Goal: Task Accomplishment & Management: Use online tool/utility

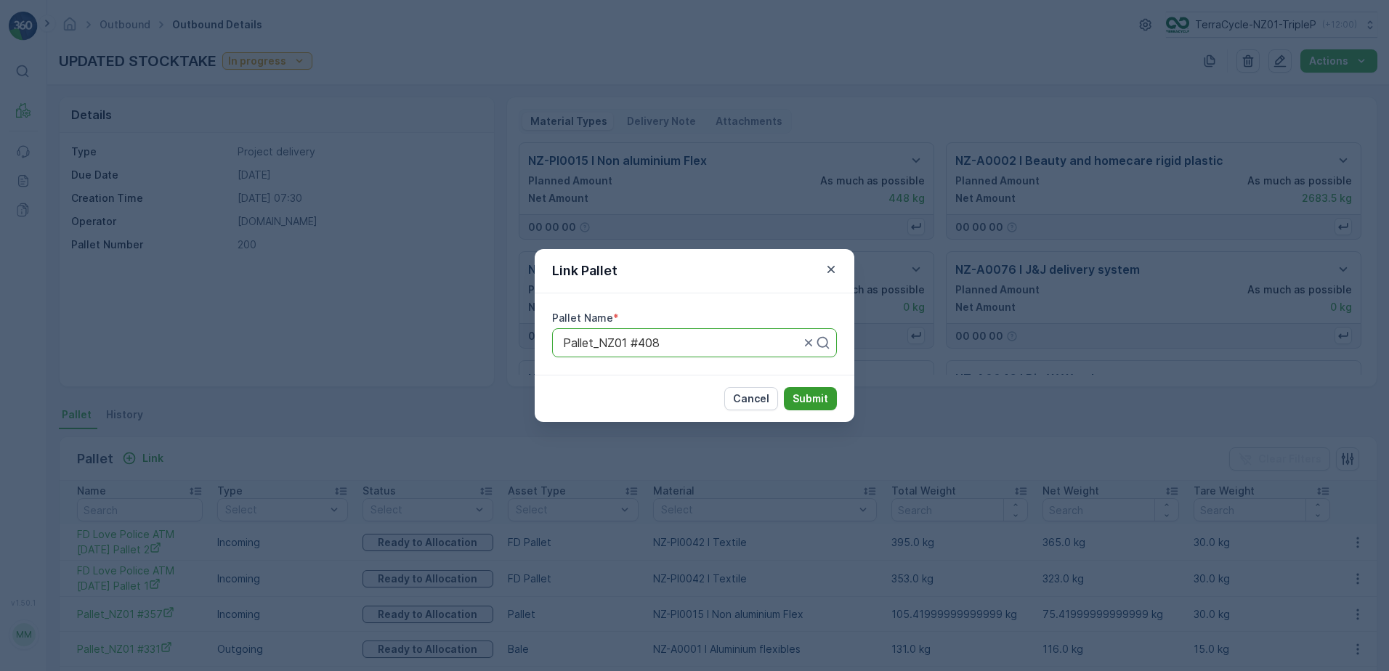
click at [805, 397] on p "Submit" at bounding box center [810, 398] width 36 height 15
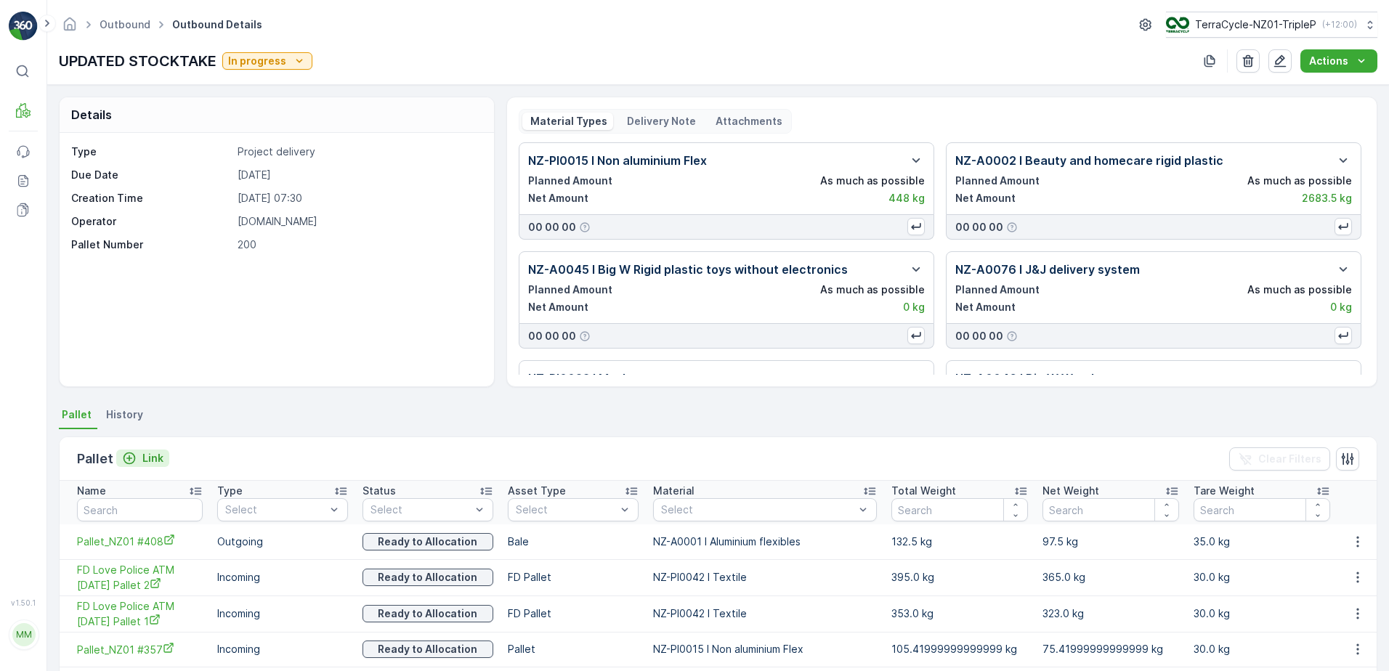
click at [134, 461] on icon "Link" at bounding box center [129, 458] width 15 height 15
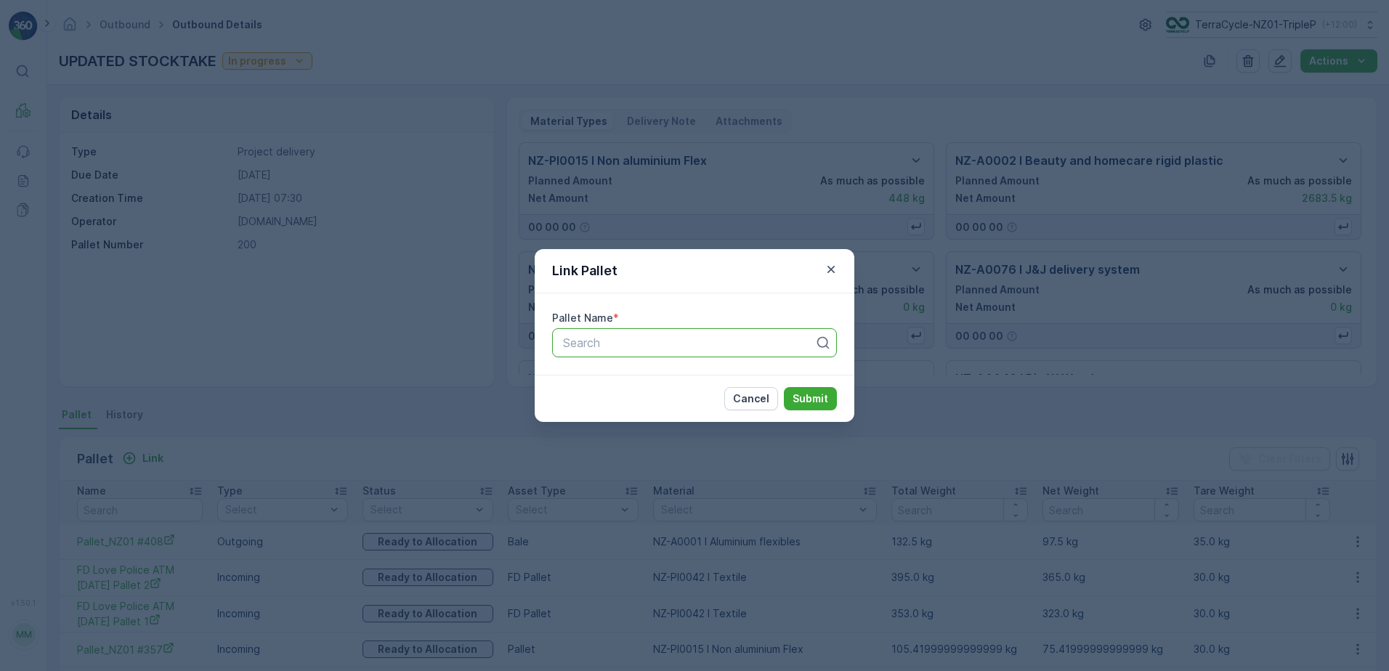
click at [716, 346] on div at bounding box center [688, 342] width 254 height 13
type input "377"
click at [699, 376] on div "Pallet_NZ01 #377" at bounding box center [694, 378] width 267 height 13
click at [816, 394] on p "Submit" at bounding box center [810, 398] width 36 height 15
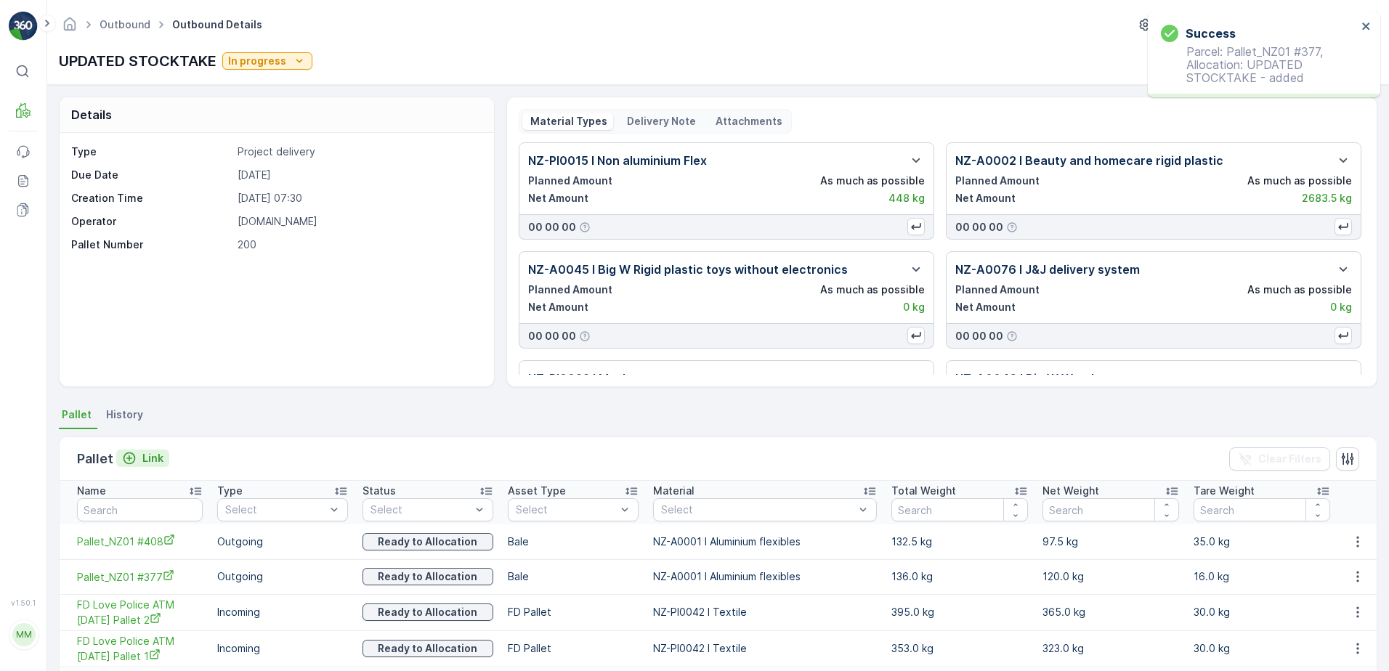
click at [117, 455] on button "Link" at bounding box center [142, 458] width 53 height 17
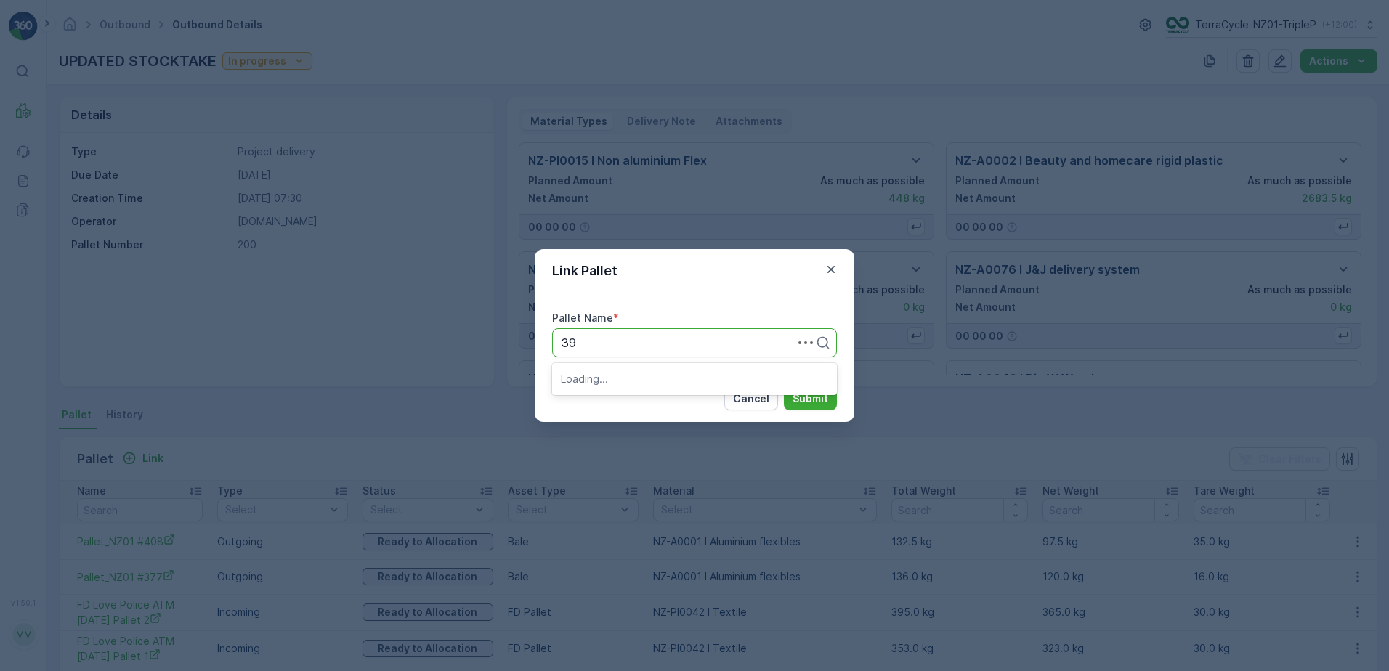
type input "395"
click at [670, 382] on div "Pallet_NZ01 #395" at bounding box center [694, 378] width 267 height 13
click at [803, 397] on p "Submit" at bounding box center [810, 398] width 36 height 15
click at [805, 391] on button "Submit" at bounding box center [810, 398] width 53 height 23
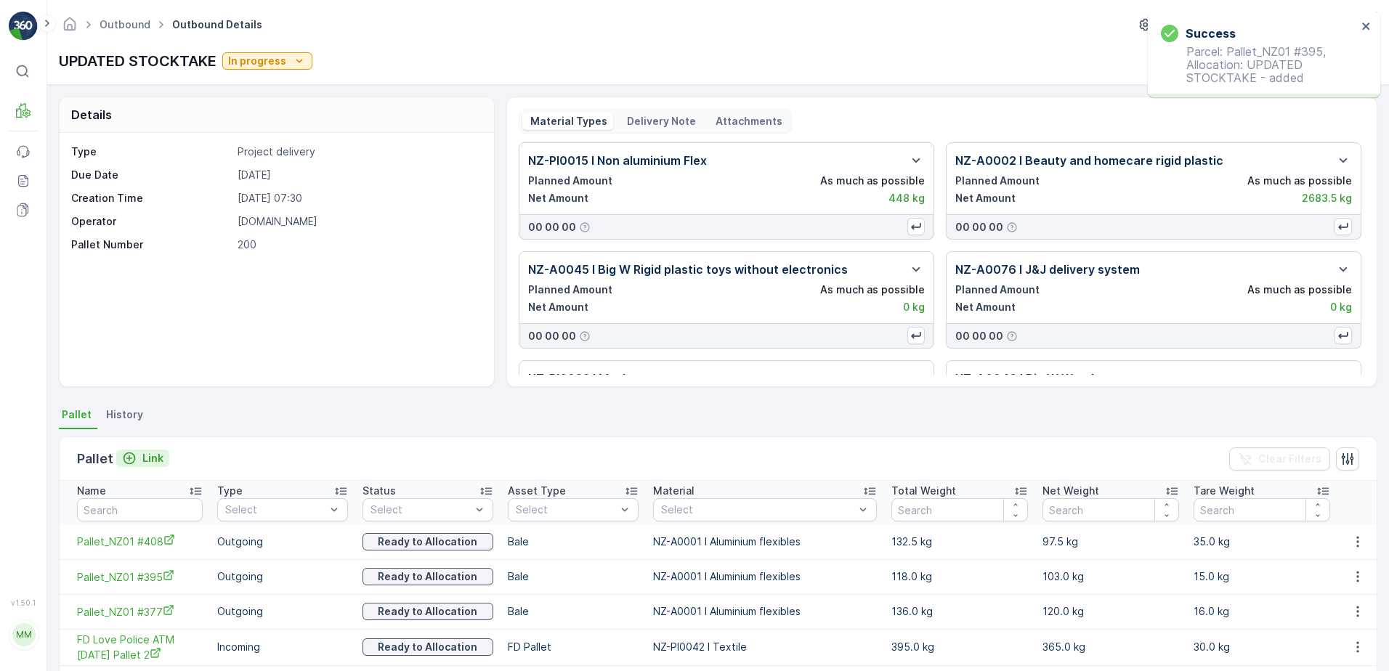
click at [150, 459] on p "Link" at bounding box center [152, 458] width 21 height 15
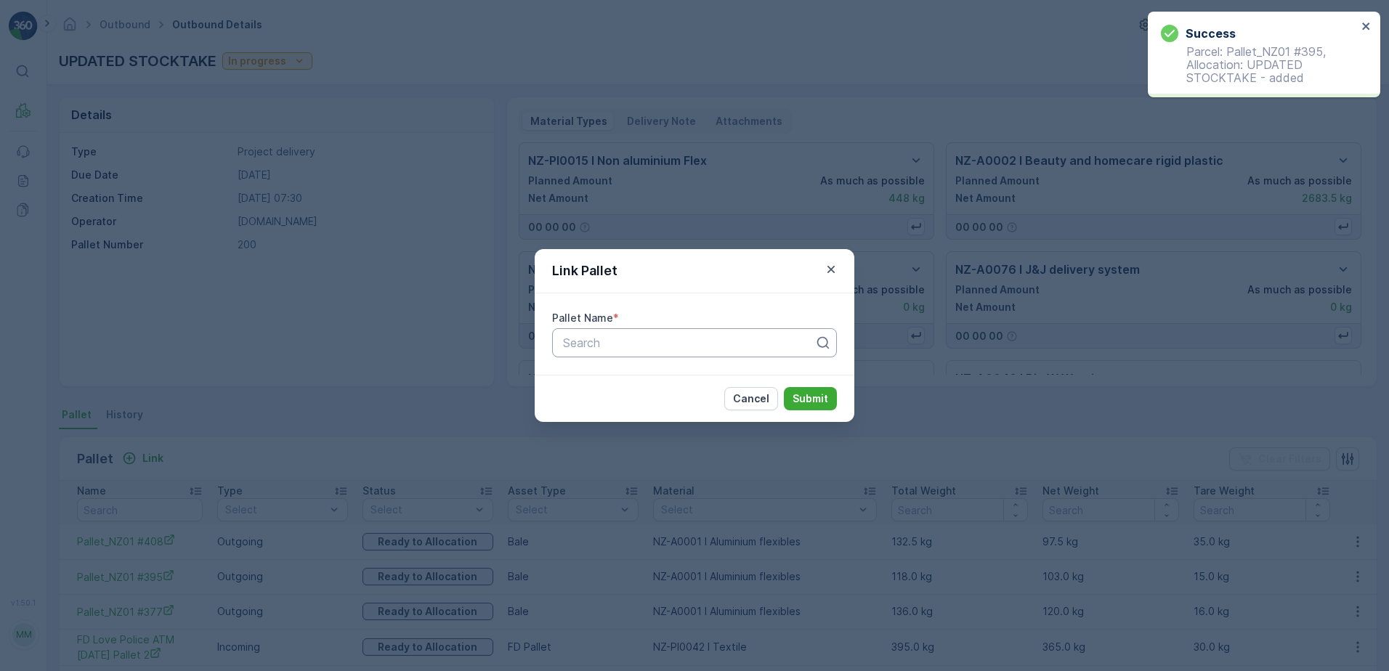
click at [662, 352] on div "Search" at bounding box center [694, 342] width 285 height 29
type input "396"
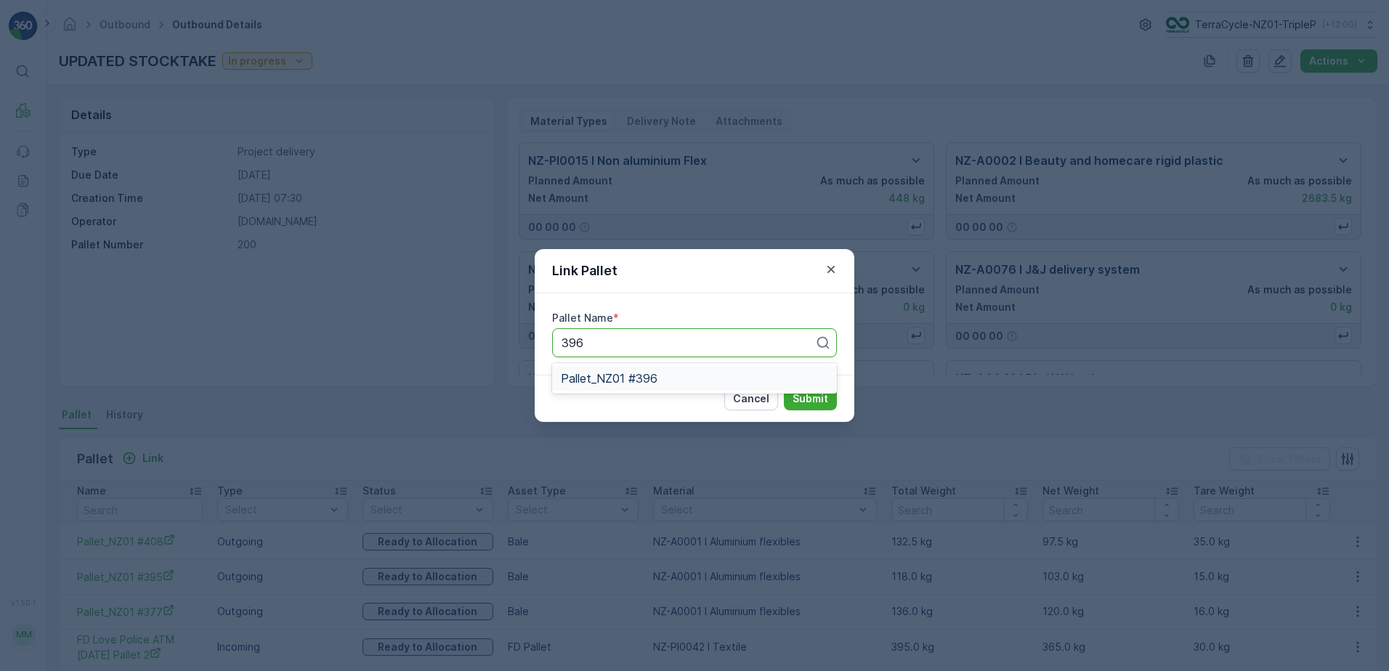
click at [649, 383] on span "Pallet_NZ01 #396" at bounding box center [609, 378] width 97 height 13
click at [800, 398] on p "Submit" at bounding box center [810, 398] width 36 height 15
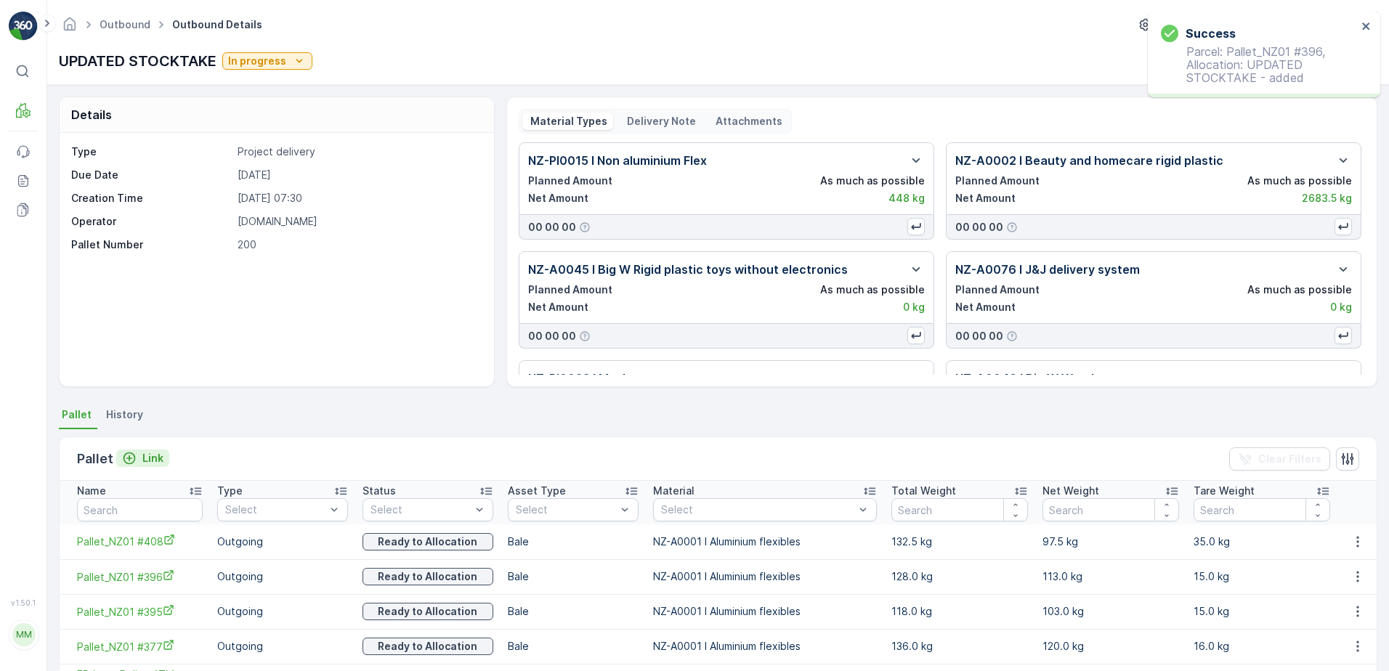
click at [143, 458] on p "Link" at bounding box center [152, 458] width 21 height 15
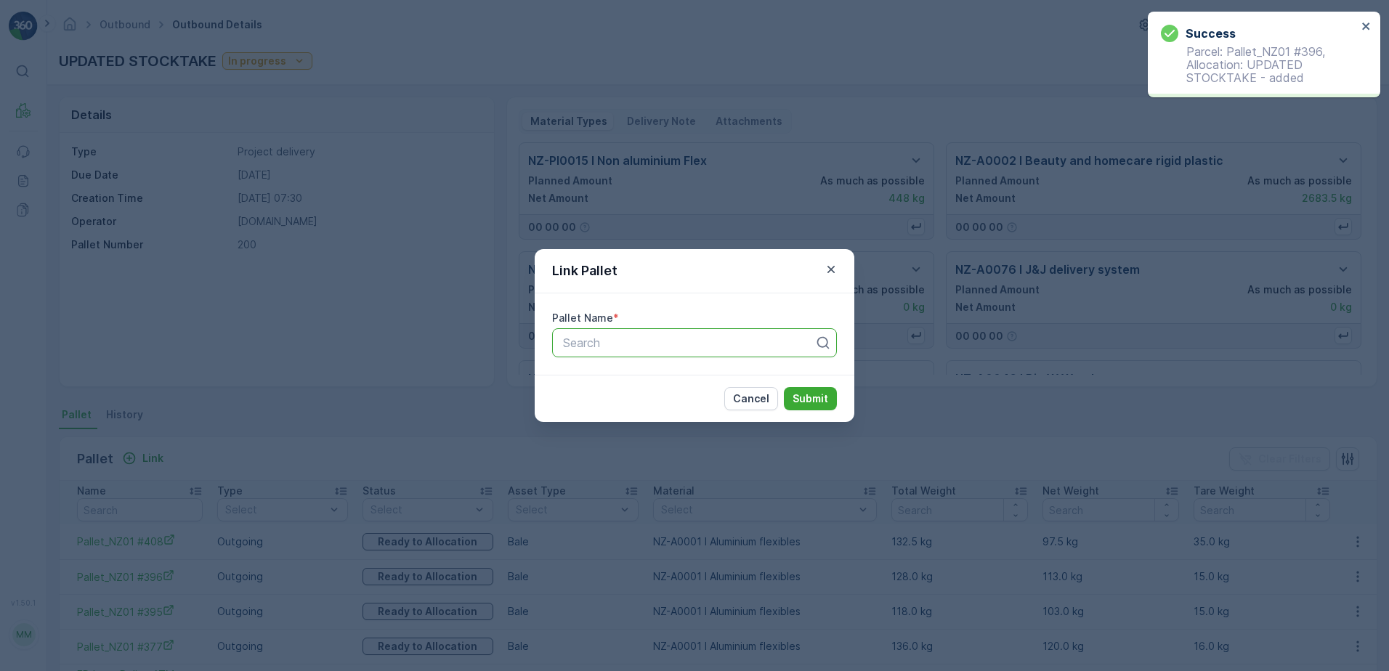
click at [654, 344] on div at bounding box center [688, 342] width 254 height 13
type input "397"
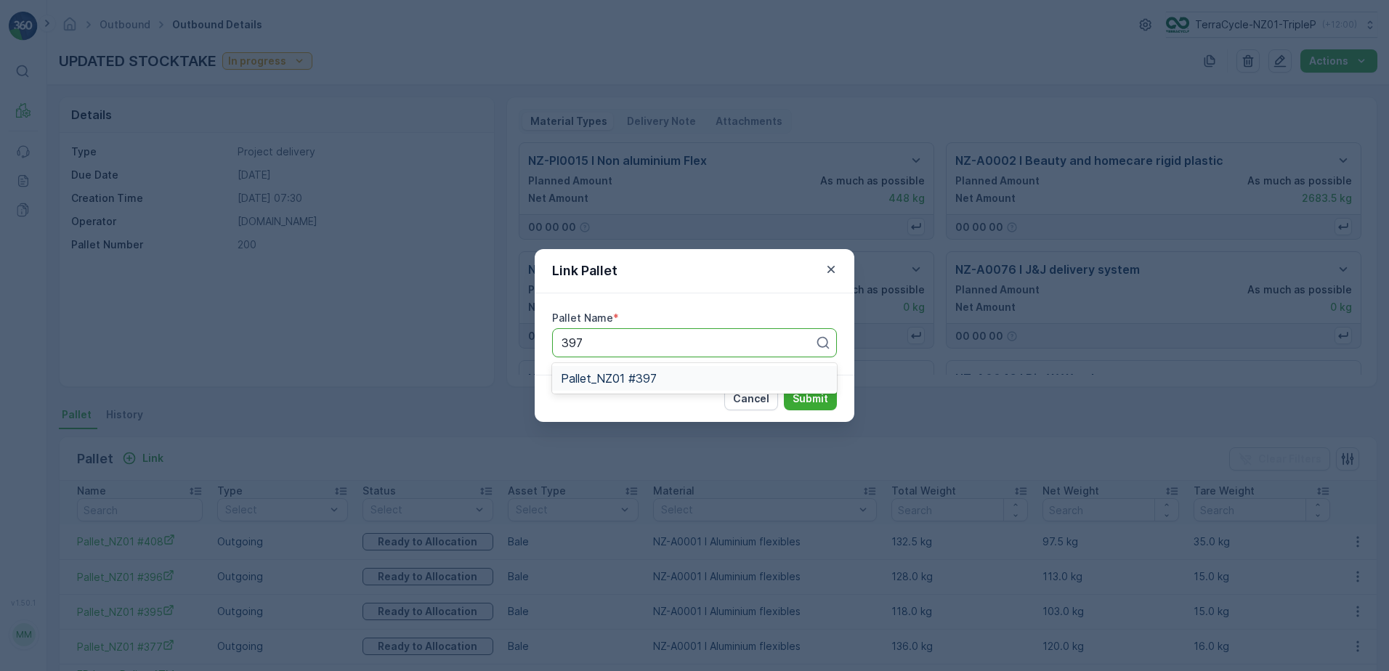
click at [610, 381] on span "Pallet_NZ01 #397" at bounding box center [609, 378] width 96 height 13
click at [803, 407] on button "Submit" at bounding box center [810, 398] width 53 height 23
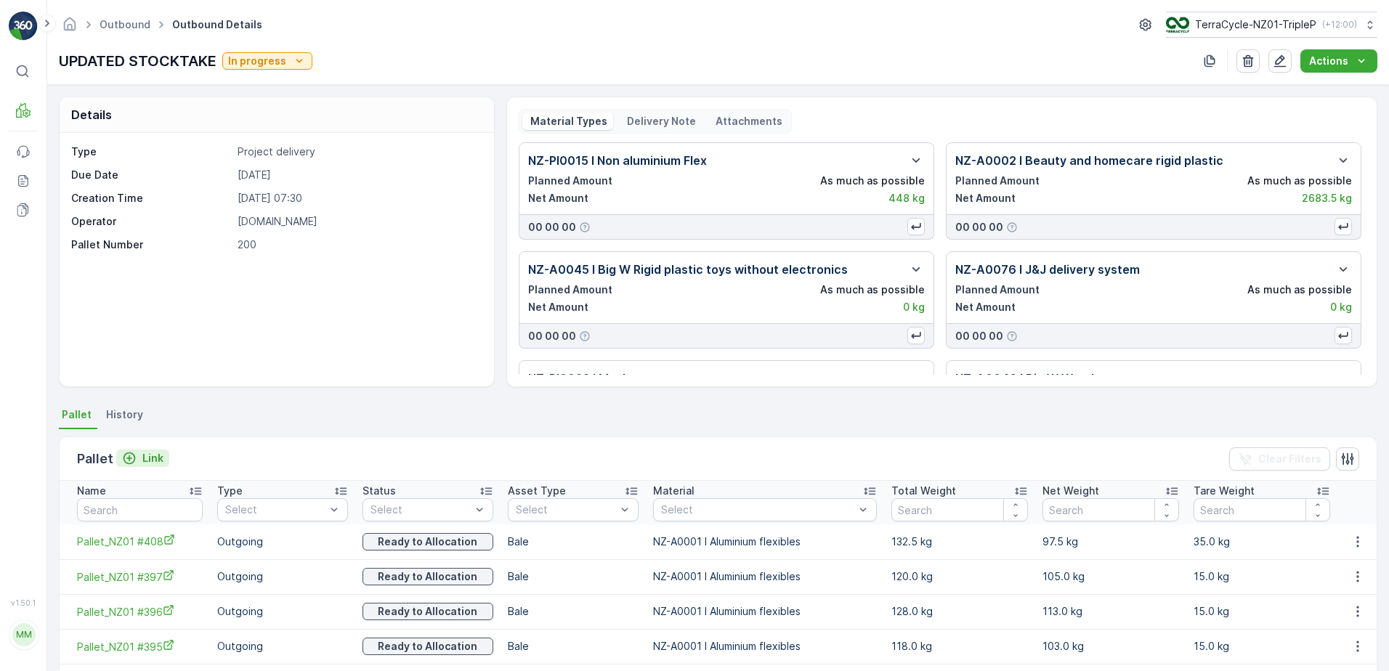
drag, startPoint x: 159, startPoint y: 470, endPoint x: 155, endPoint y: 459, distance: 11.7
click at [159, 468] on div "Pallet Link Clear Filters" at bounding box center [718, 459] width 1317 height 44
click at [155, 459] on p "Link" at bounding box center [152, 458] width 21 height 15
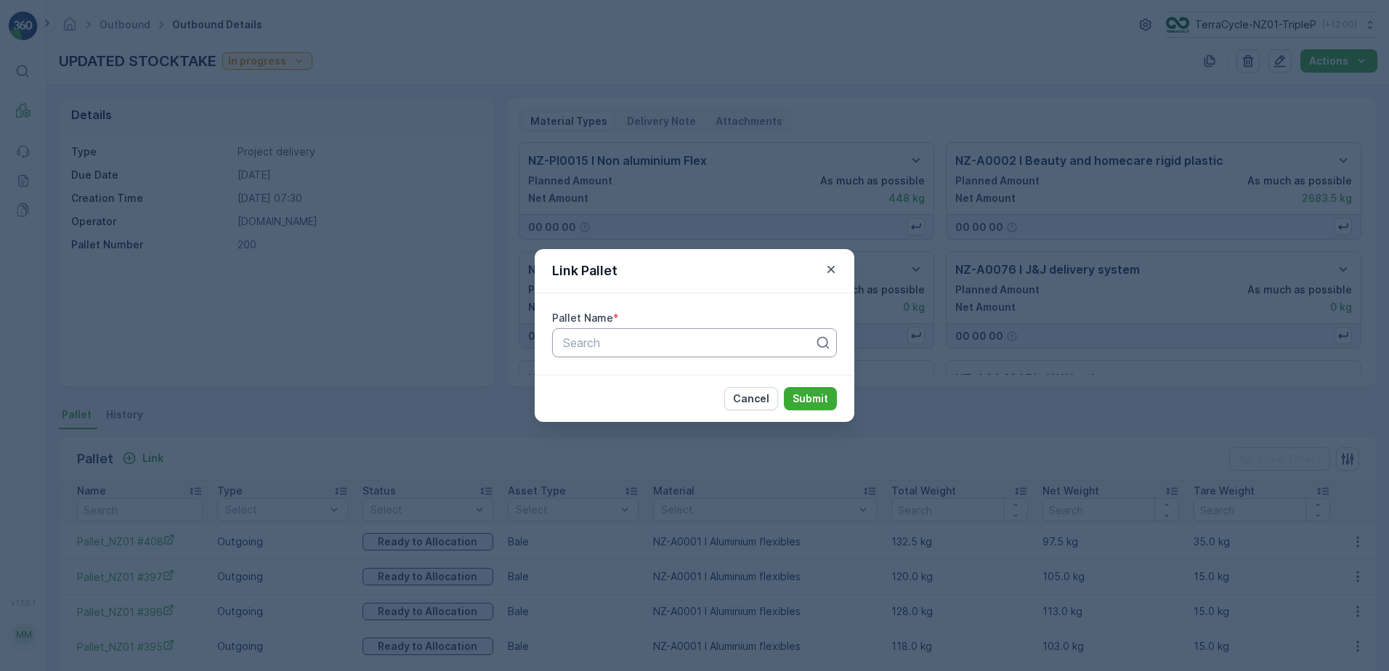
click at [748, 353] on div "Search" at bounding box center [694, 342] width 285 height 29
type input "407"
click at [720, 385] on div "Pallet_NZ01 #407" at bounding box center [694, 378] width 285 height 25
click at [798, 400] on p "Submit" at bounding box center [810, 398] width 36 height 15
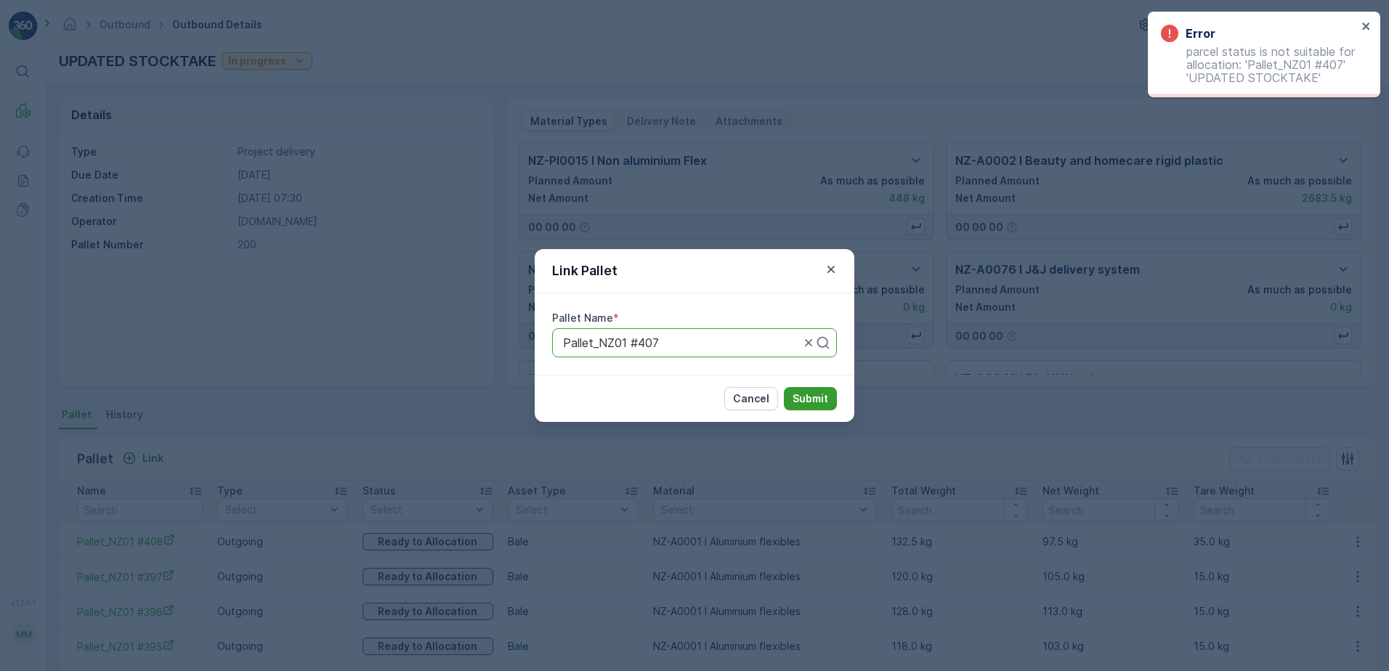
click at [821, 401] on p "Submit" at bounding box center [810, 398] width 36 height 15
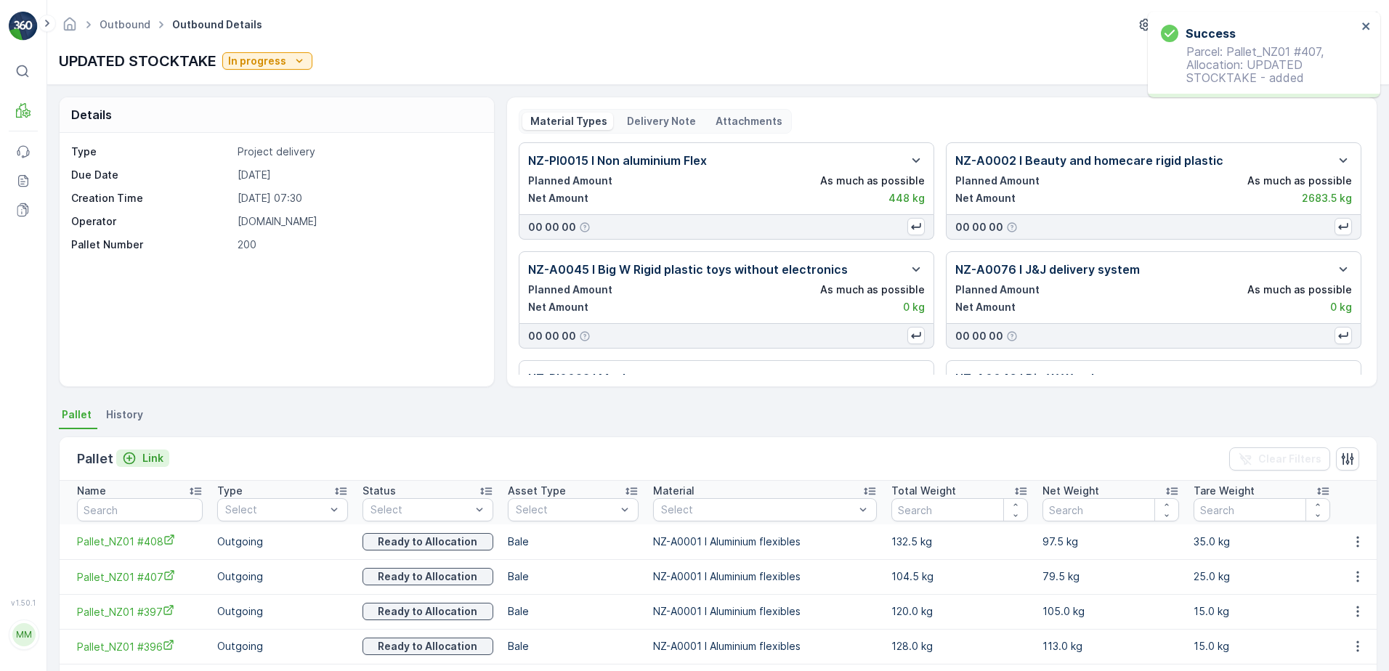
click at [158, 458] on p "Link" at bounding box center [152, 458] width 21 height 15
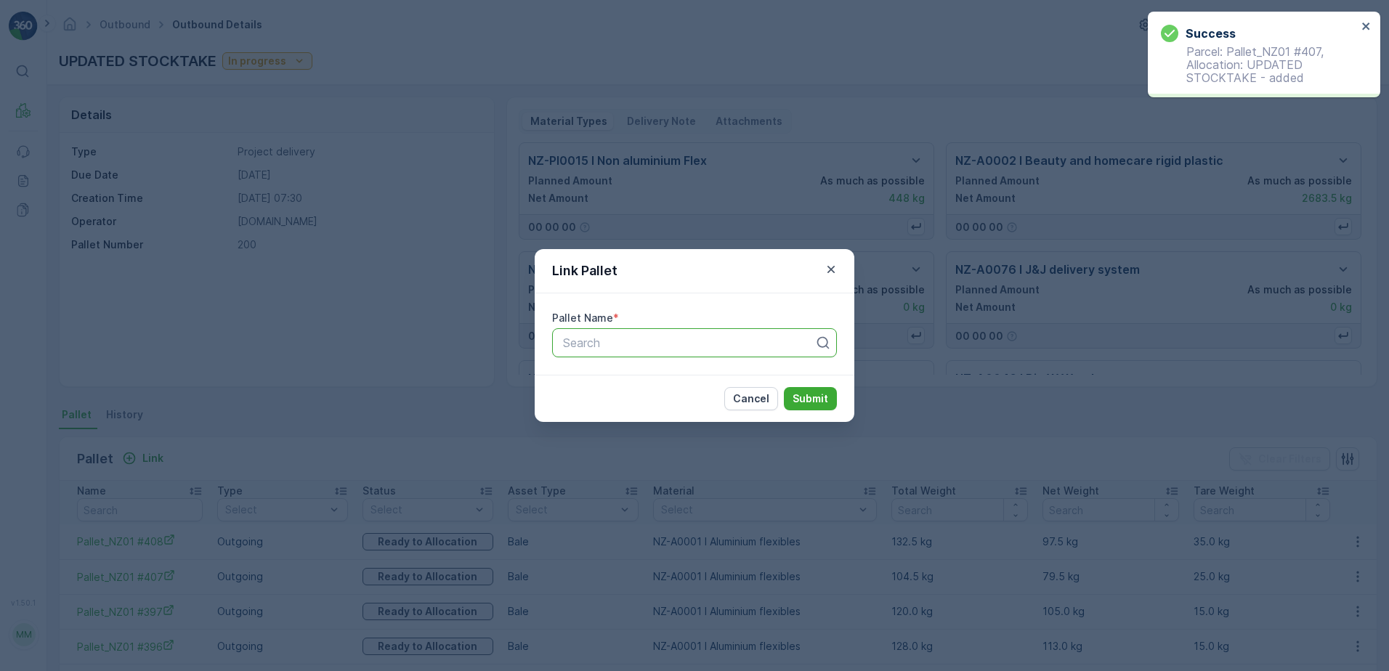
click at [689, 333] on div "Search" at bounding box center [694, 342] width 285 height 29
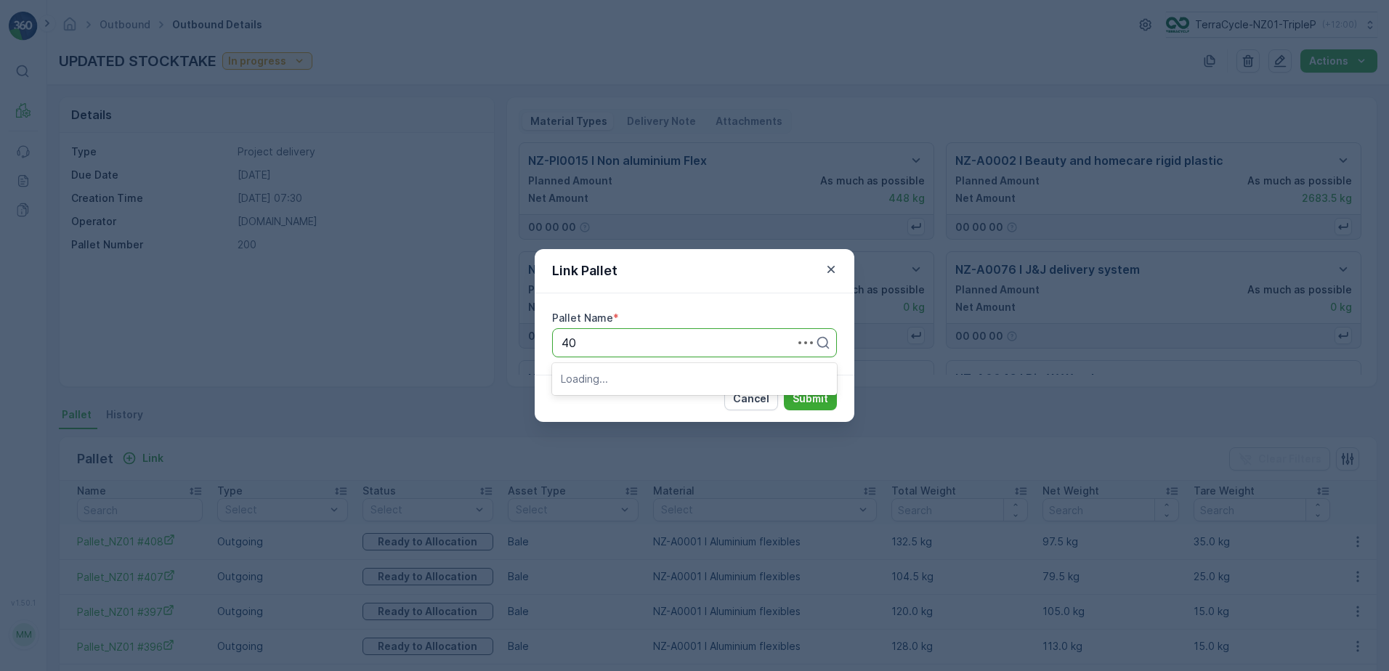
type input "406"
click at [688, 380] on div "Pallet_NZ01 #406" at bounding box center [694, 378] width 267 height 13
click at [799, 395] on p "Submit" at bounding box center [810, 398] width 36 height 15
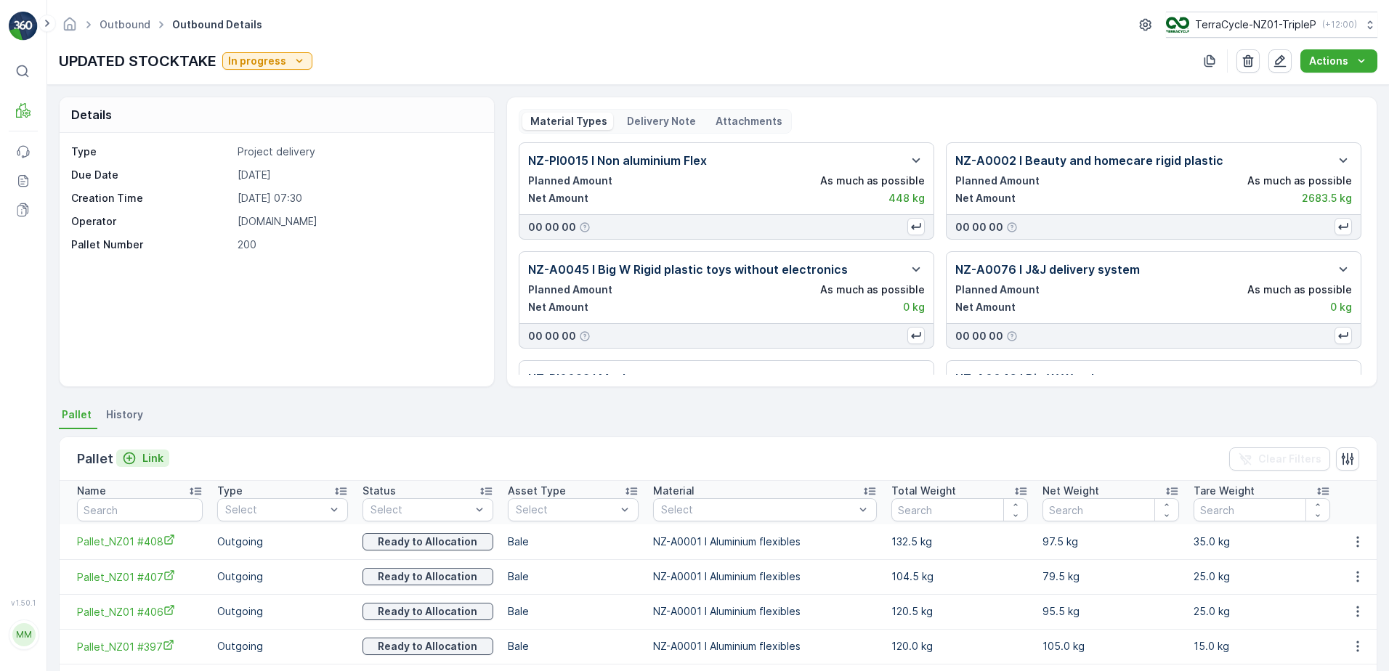
click at [160, 451] on p "Link" at bounding box center [152, 458] width 21 height 15
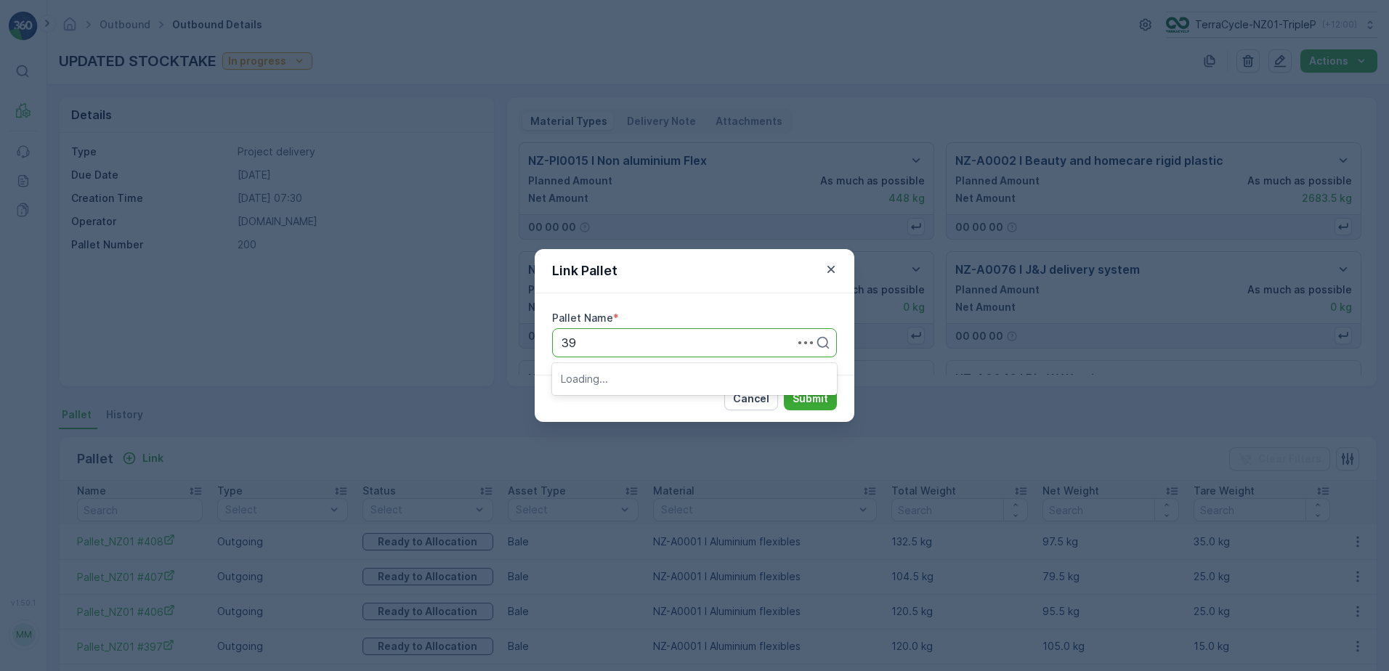
type input "398"
click at [633, 391] on div "Pallet_NZ01 #398" at bounding box center [694, 378] width 285 height 31
click at [661, 375] on div "Pallet_NZ01 #398" at bounding box center [694, 378] width 267 height 13
click at [810, 395] on p "Submit" at bounding box center [810, 398] width 36 height 15
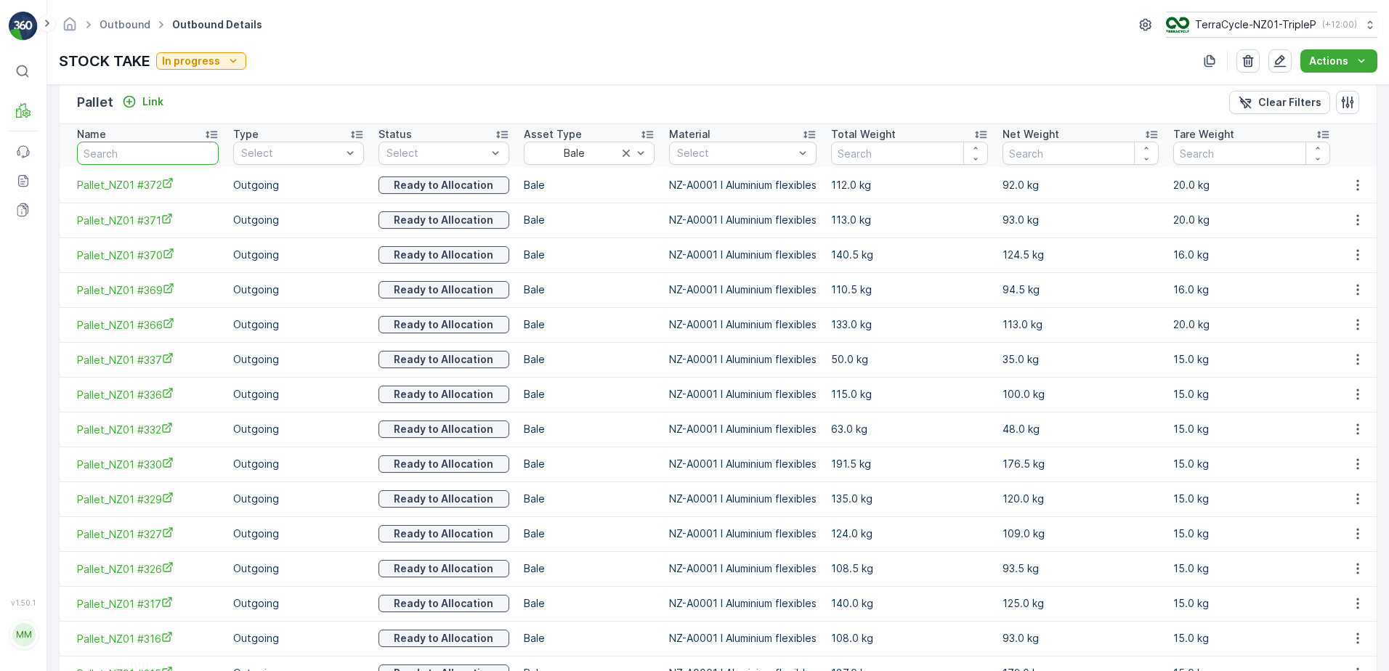
scroll to position [363, 0]
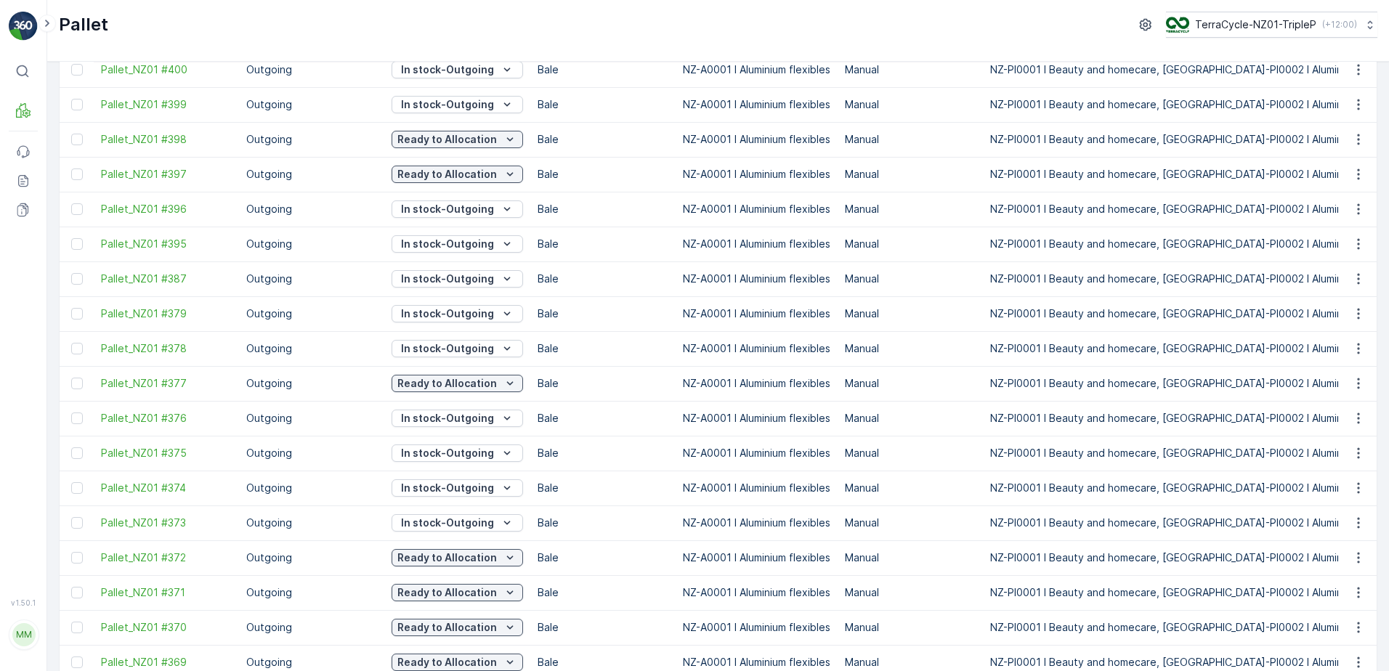
scroll to position [726, 0]
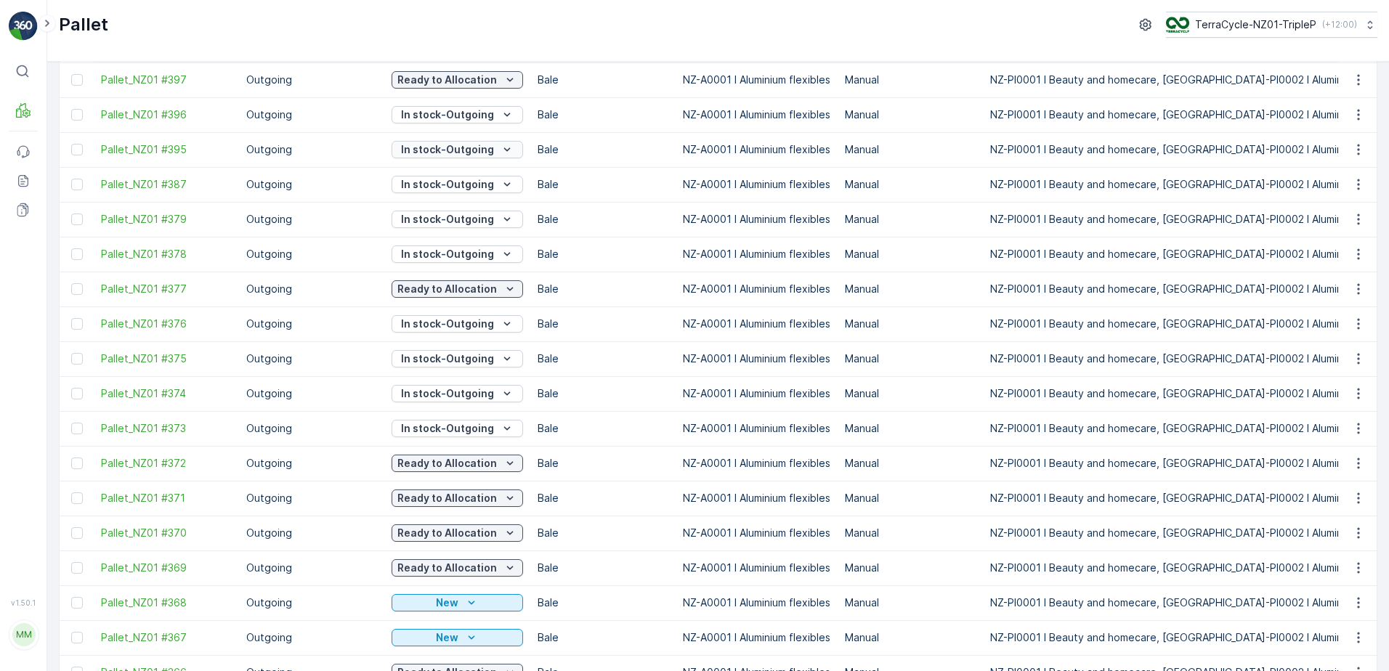
click at [474, 145] on p "In stock-Outgoing" at bounding box center [447, 149] width 93 height 15
click at [466, 293] on span "Ready to Allocation" at bounding box center [448, 293] width 96 height 15
click at [450, 113] on p "In stock-Outgoing" at bounding box center [447, 114] width 93 height 15
click at [457, 121] on p "In stock-Outgoing" at bounding box center [447, 114] width 93 height 15
click at [469, 251] on span "Ready to Allocation" at bounding box center [448, 258] width 96 height 15
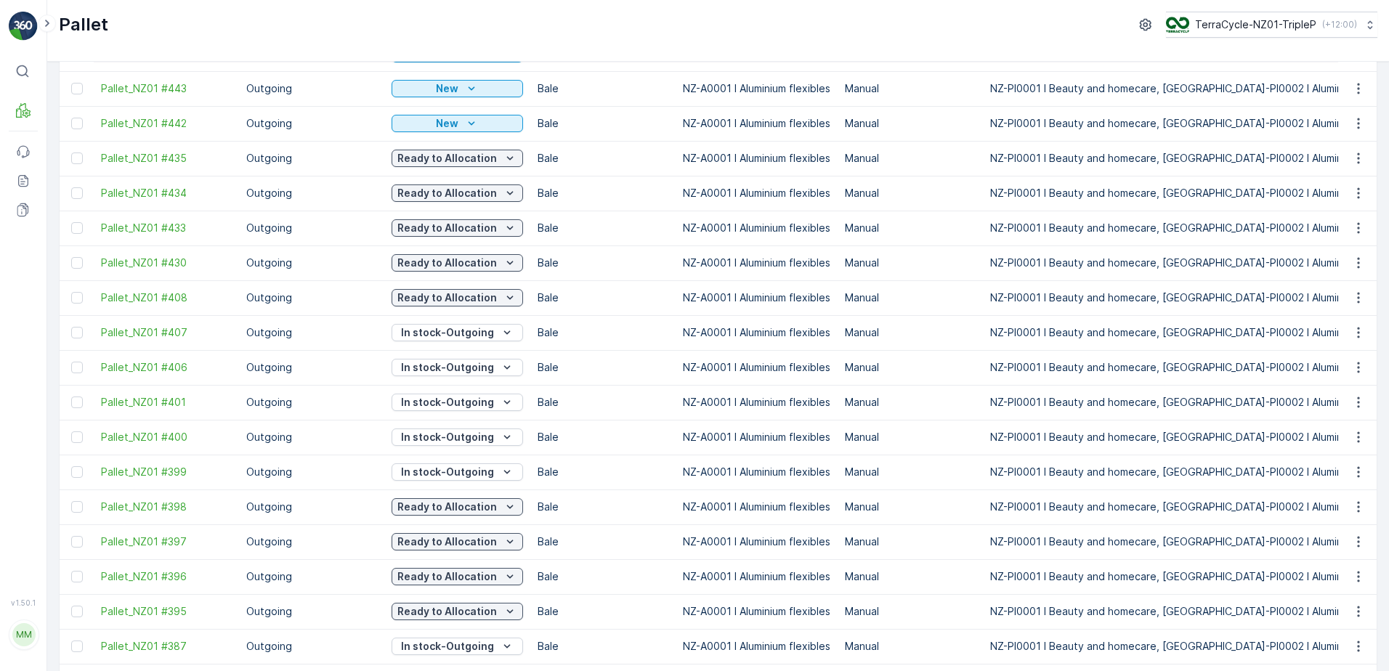
scroll to position [218, 0]
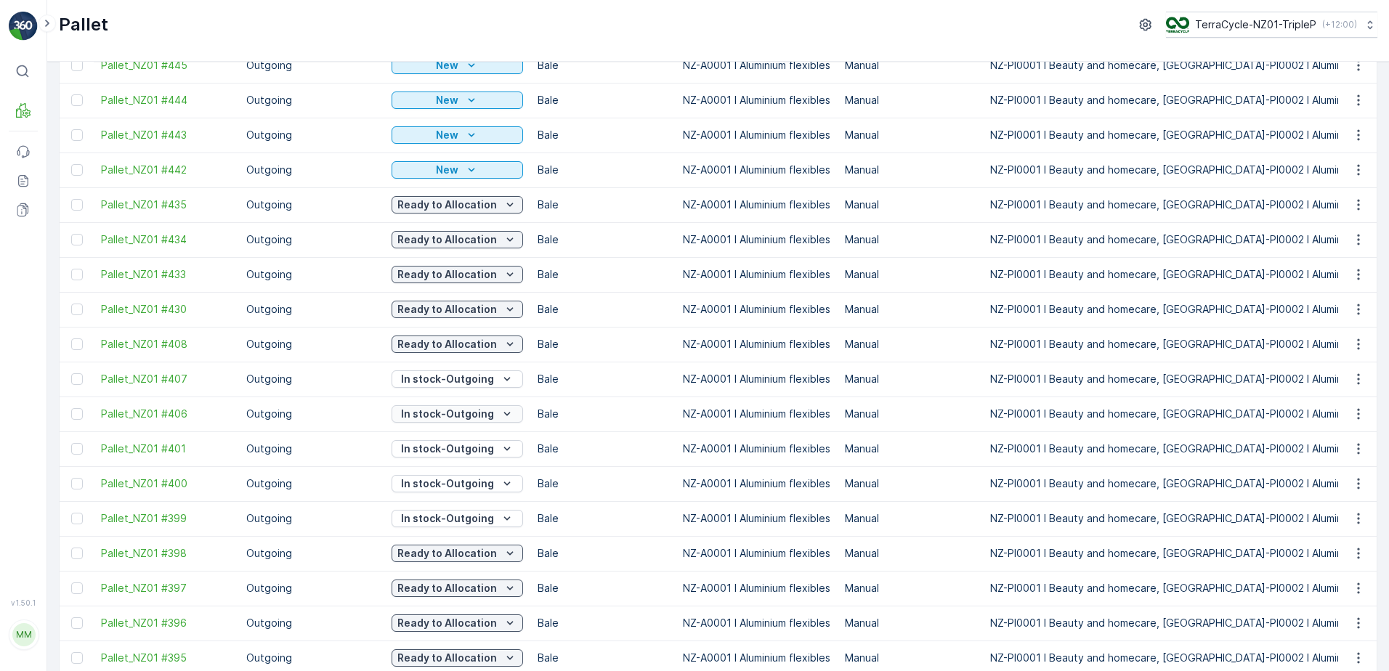
click at [482, 413] on p "In stock-Outgoing" at bounding box center [447, 414] width 93 height 15
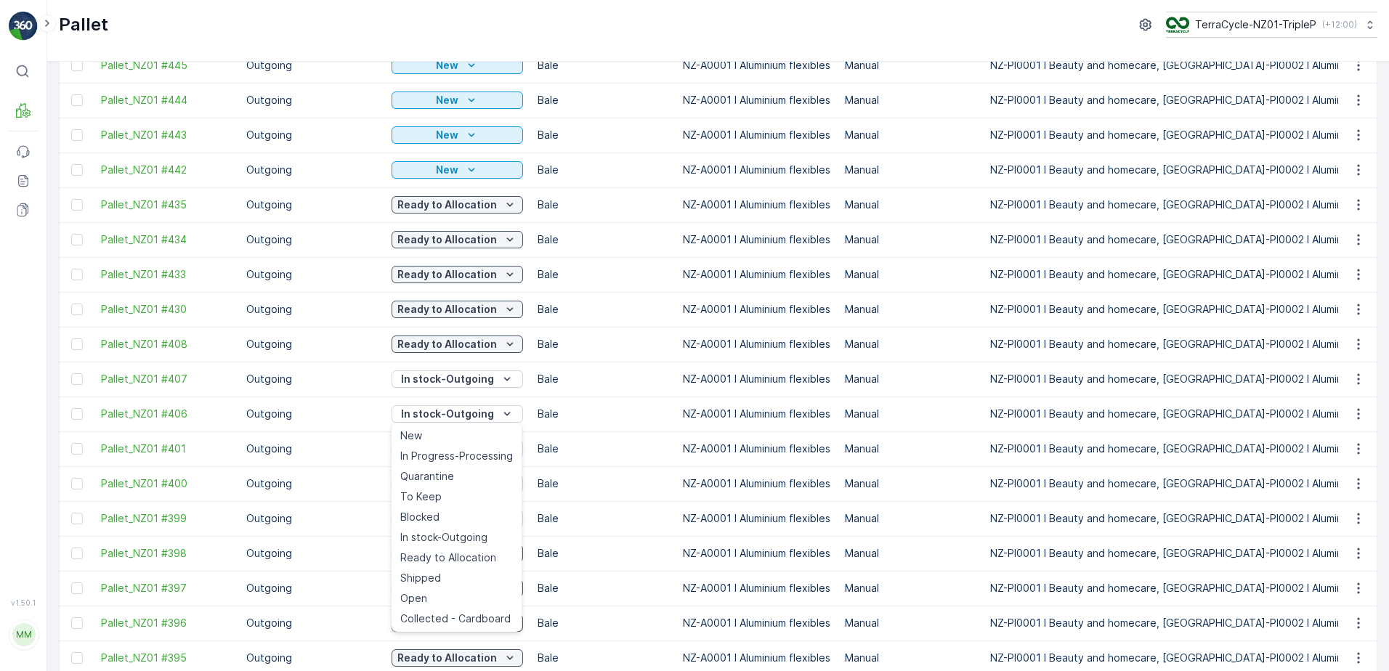
drag, startPoint x: 452, startPoint y: 562, endPoint x: 460, endPoint y: 483, distance: 79.6
click at [452, 560] on span "Ready to Allocation" at bounding box center [448, 558] width 96 height 15
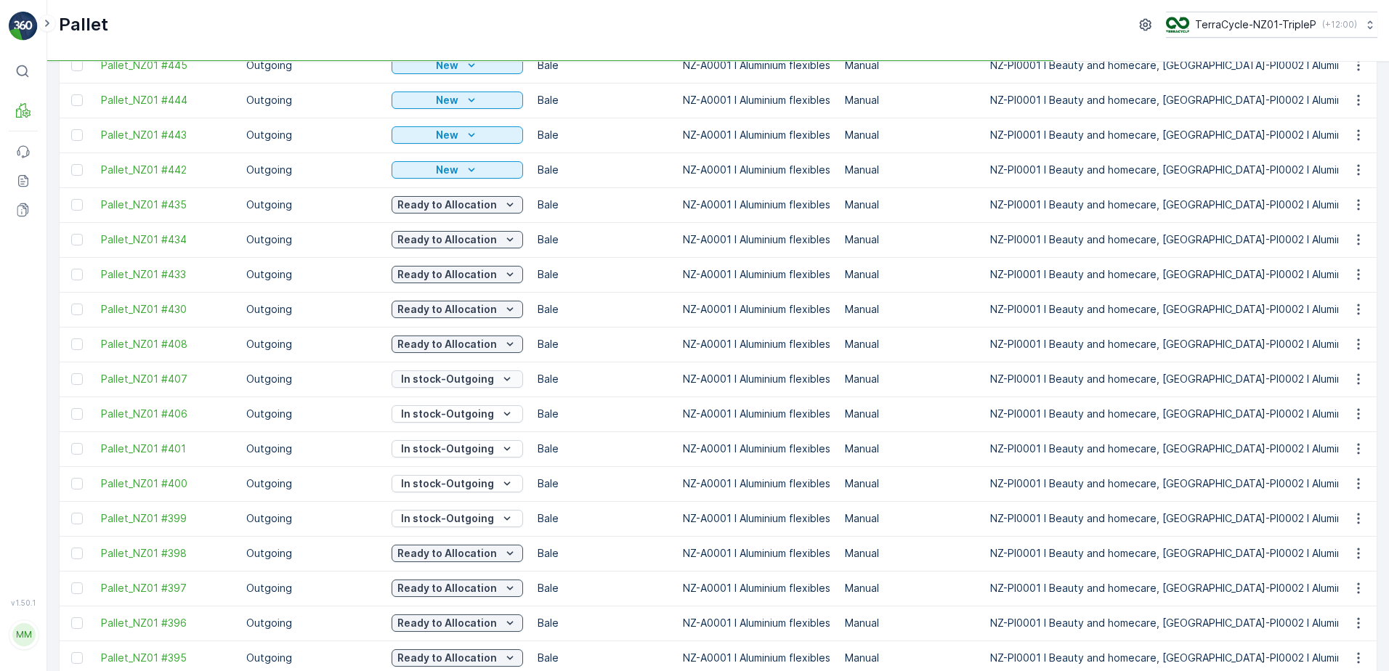
click at [490, 380] on p "In stock-Outgoing" at bounding box center [447, 379] width 93 height 15
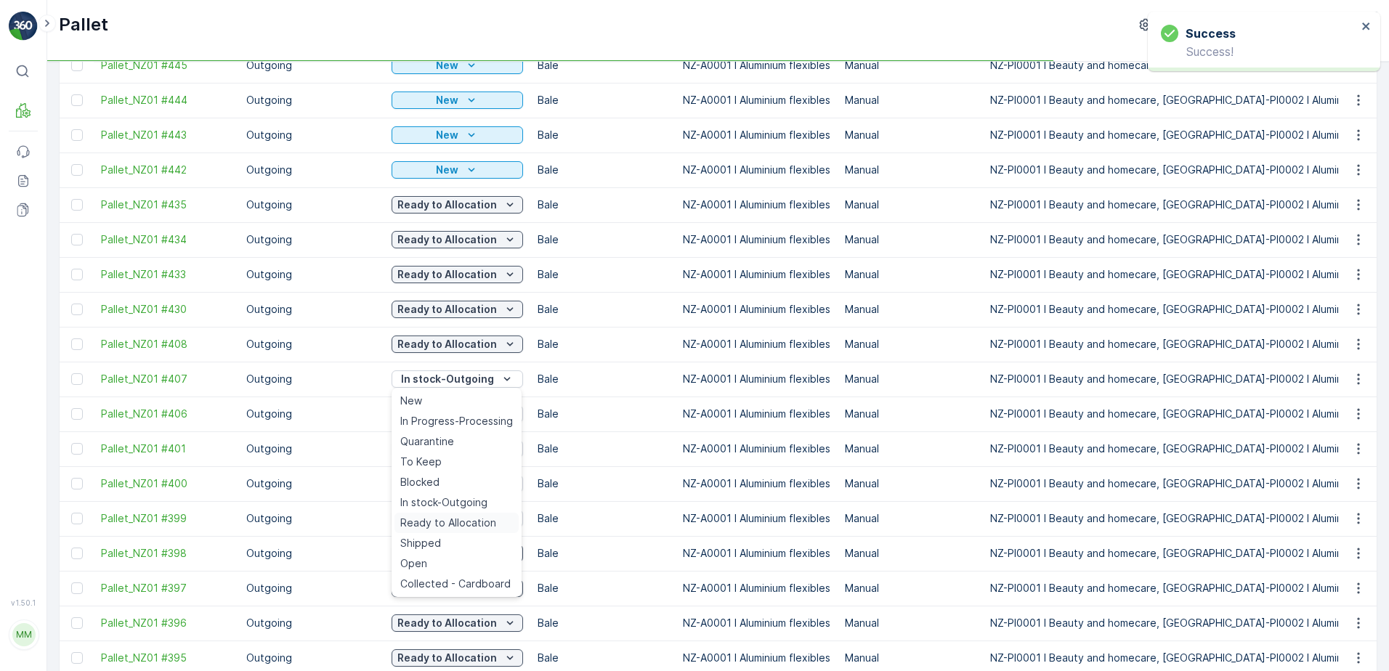
click at [469, 526] on span "Ready to Allocation" at bounding box center [448, 523] width 96 height 15
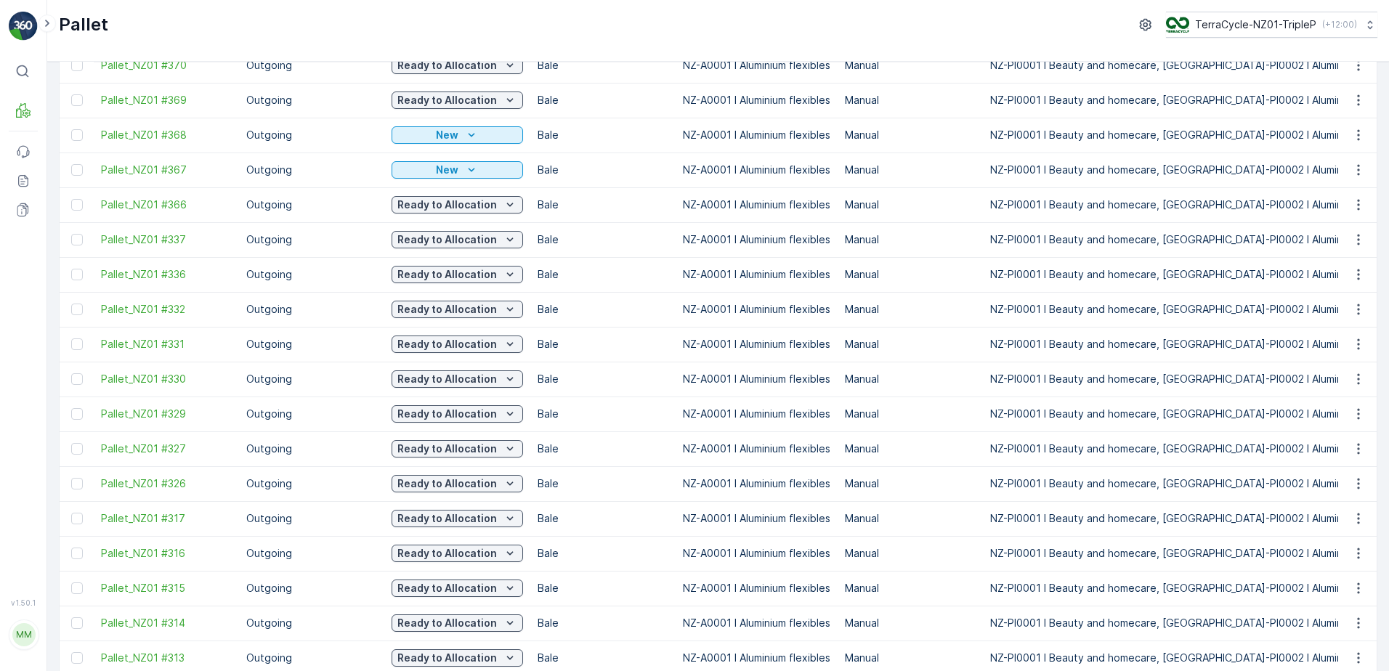
scroll to position [1295, 0]
